Goal: Check status: Check status

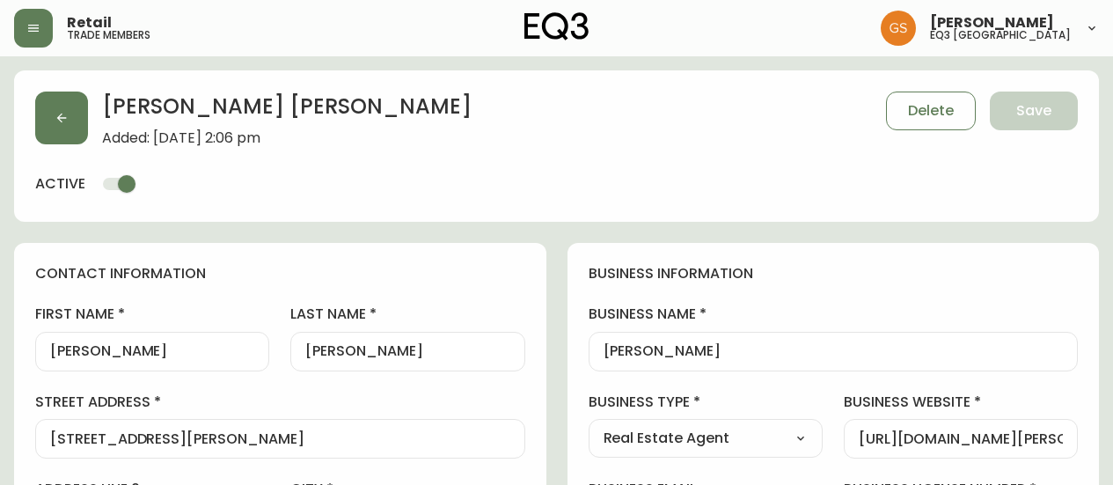
select select "ON"
select select "CA"
select select "CA_EN"
select select "Outreach from a Trade Rep"
select select "Real Estate Agent"
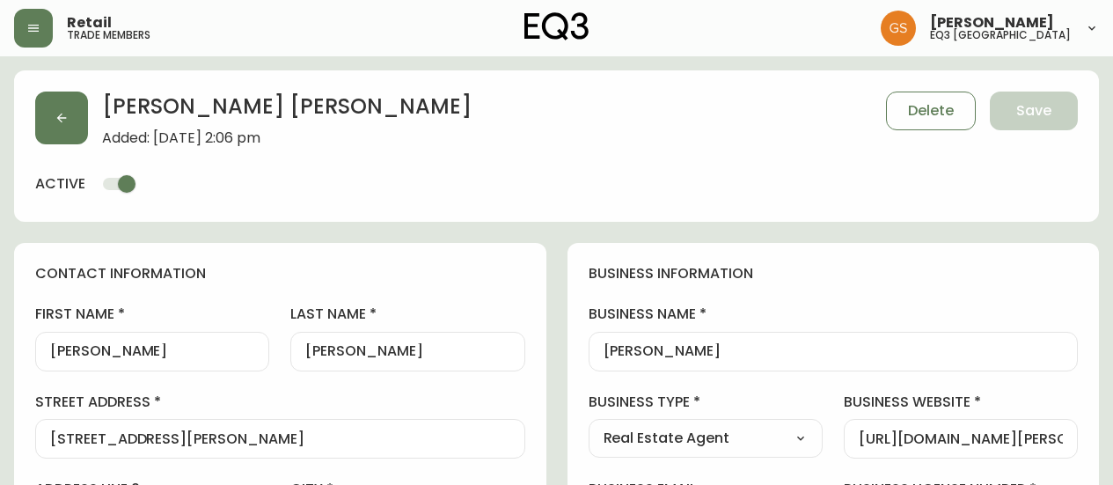
select select "cjw10z96q005b6gs00r6w7pwt"
select select "false"
click at [33, 26] on icon "button" at bounding box center [33, 28] width 14 height 14
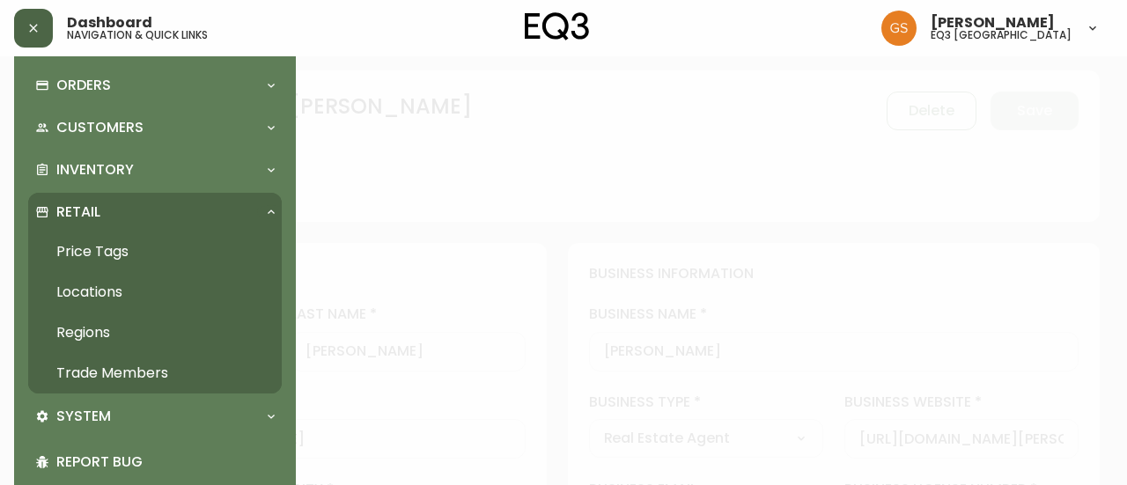
scroll to position [88, 0]
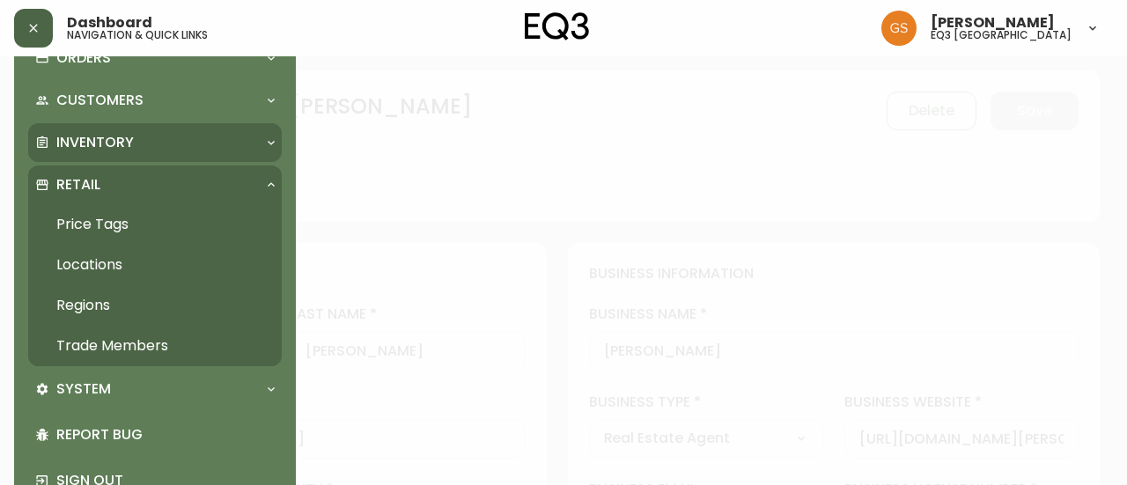
click at [158, 140] on div "Inventory" at bounding box center [146, 142] width 222 height 19
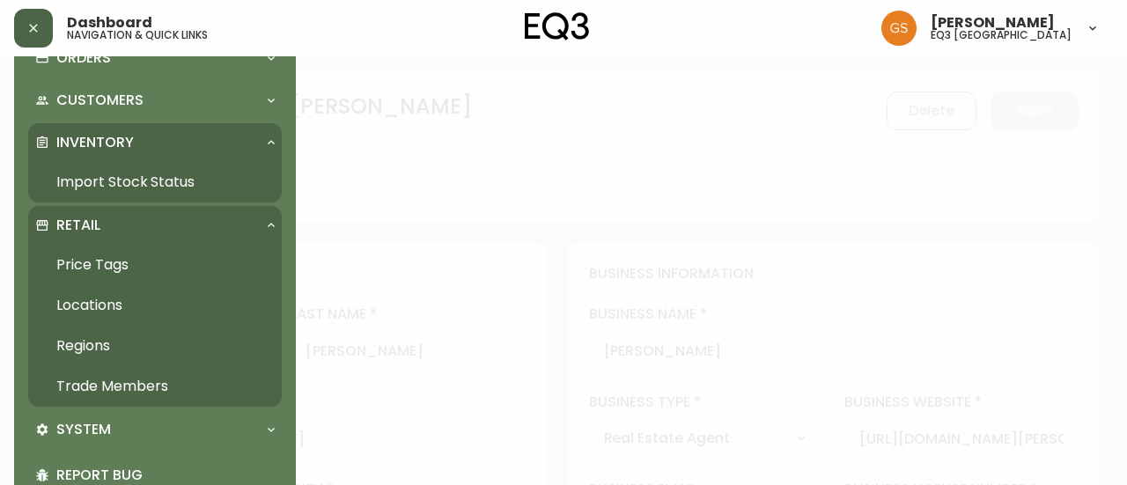
click at [160, 184] on link "Import Stock Status" at bounding box center [154, 182] width 253 height 40
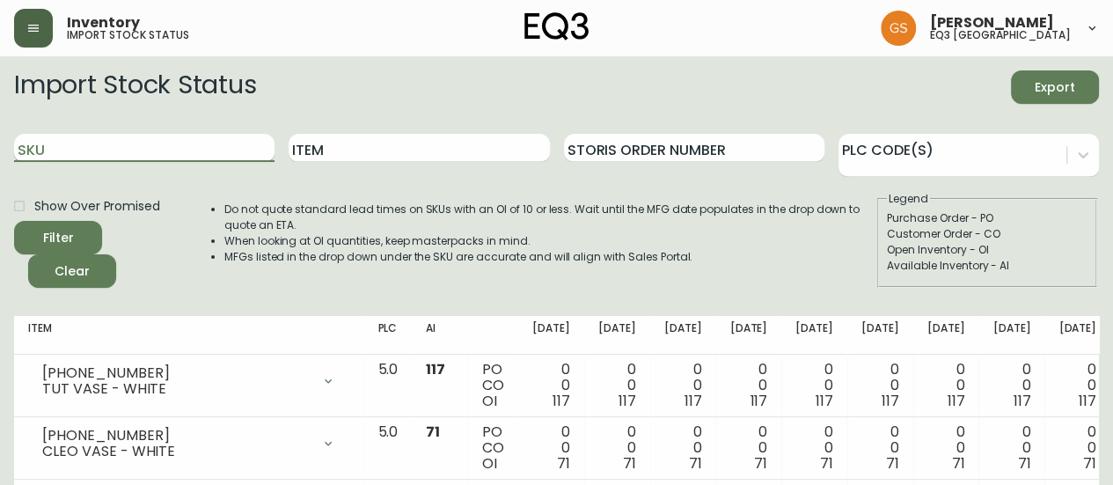
click at [116, 143] on input "SKU" at bounding box center [144, 148] width 261 height 28
paste input "[PHONE_NUMBER]"
type input "[PHONE_NUMBER]"
click at [14, 221] on button "Filter" at bounding box center [58, 237] width 88 height 33
